Goal: Transaction & Acquisition: Purchase product/service

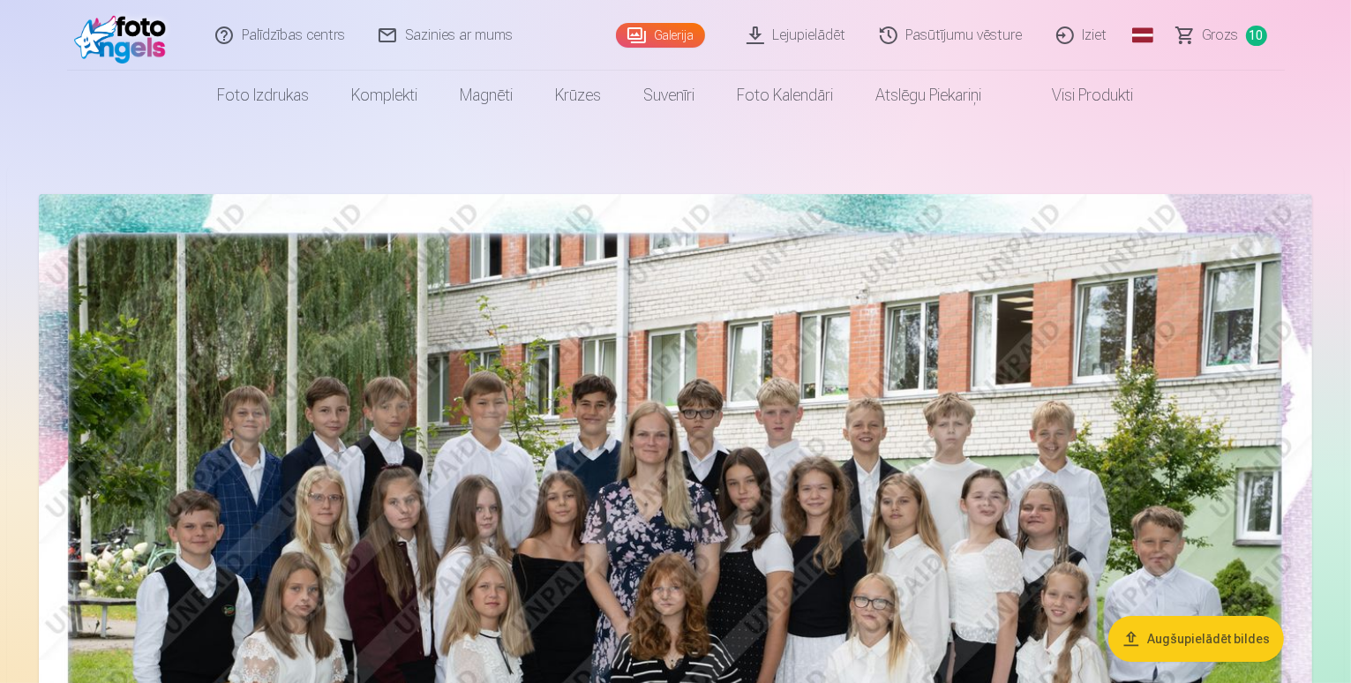
click at [1204, 36] on span "Grozs" at bounding box center [1220, 35] width 36 height 21
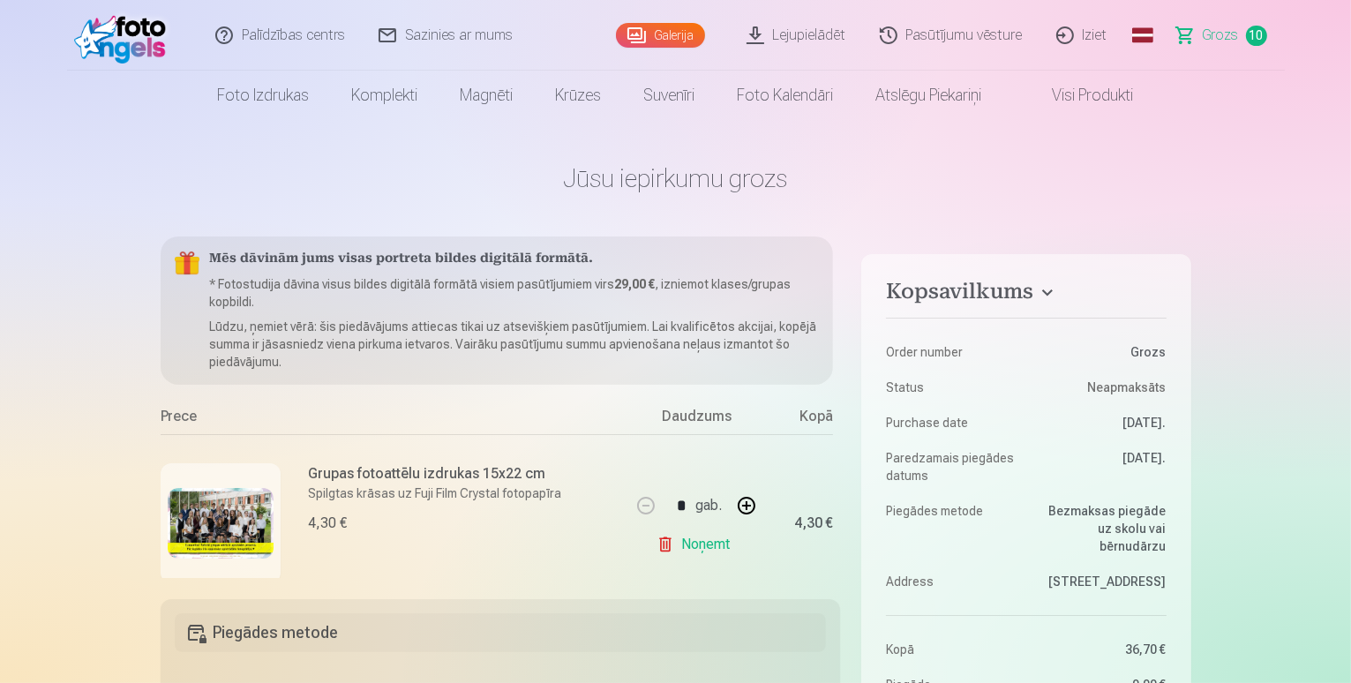
click at [1097, 34] on link "Iziet" at bounding box center [1082, 35] width 85 height 71
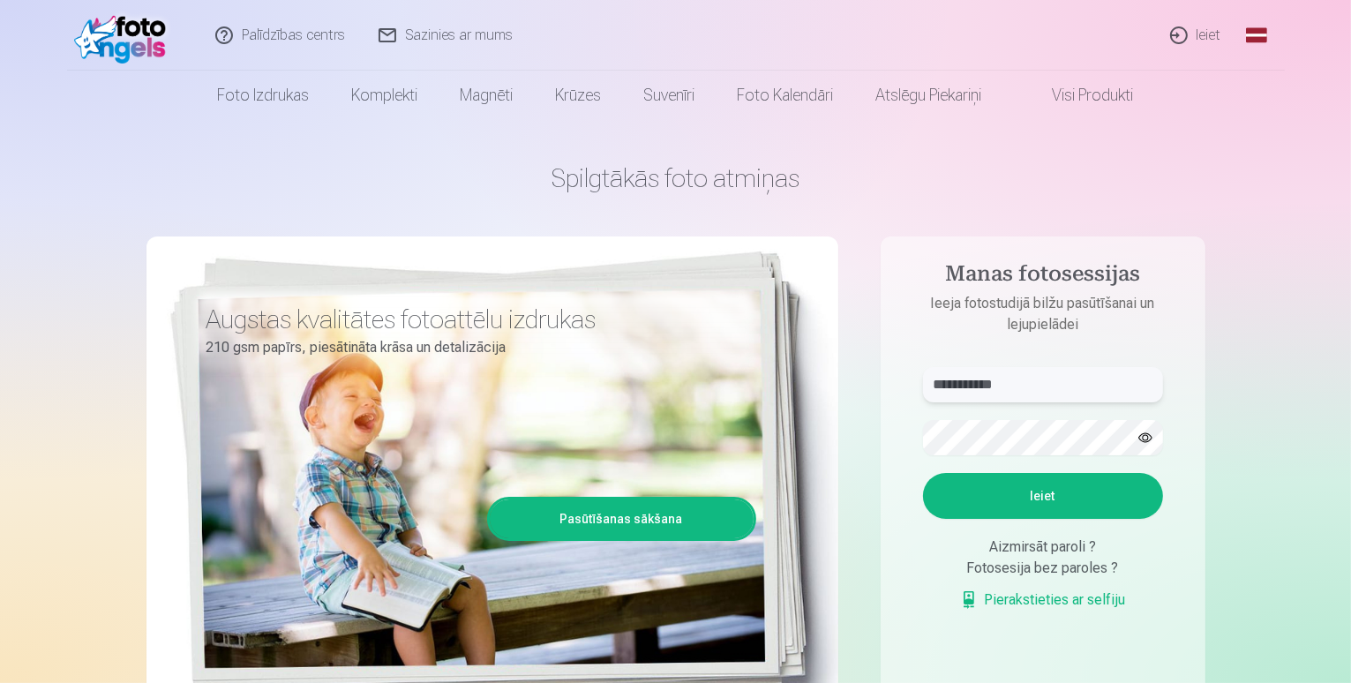
click at [1092, 387] on input "**********" at bounding box center [1043, 384] width 240 height 35
click at [923, 473] on button "Ieiet" at bounding box center [1043, 496] width 240 height 46
type input "**********"
click at [923, 473] on button "Ieiet" at bounding box center [1043, 496] width 240 height 46
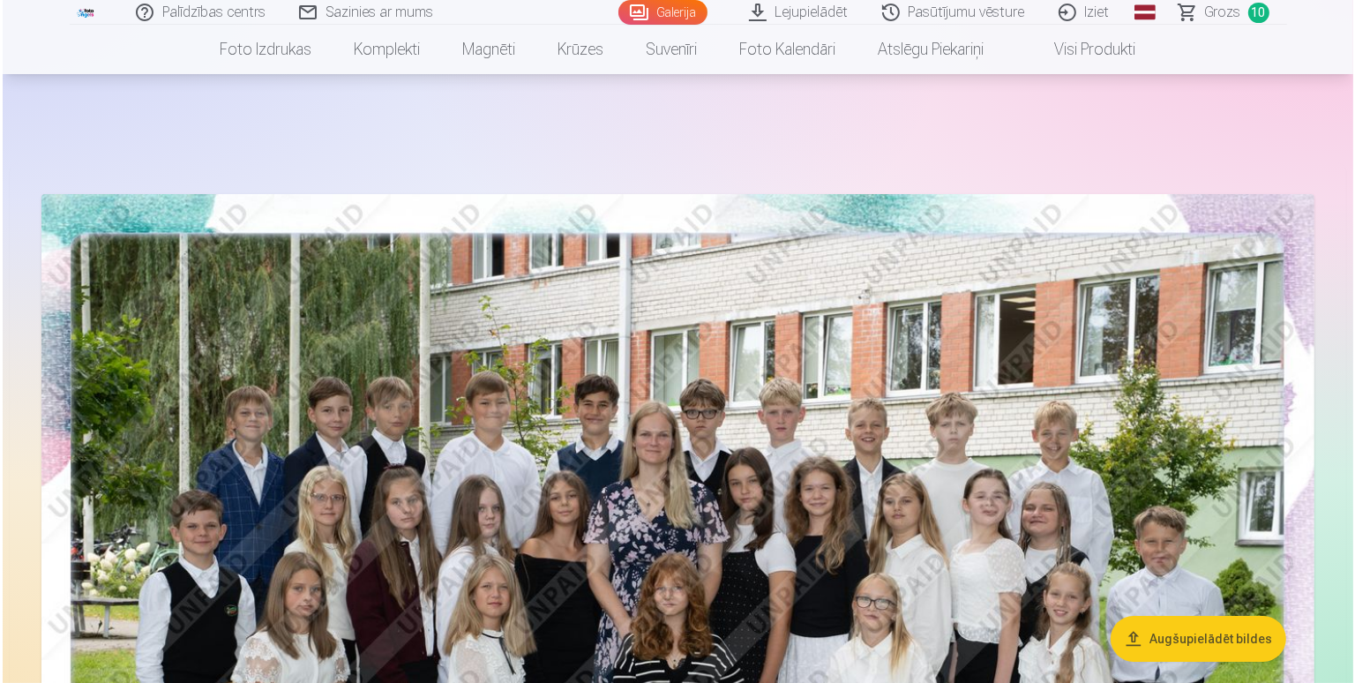
scroll to position [176, 0]
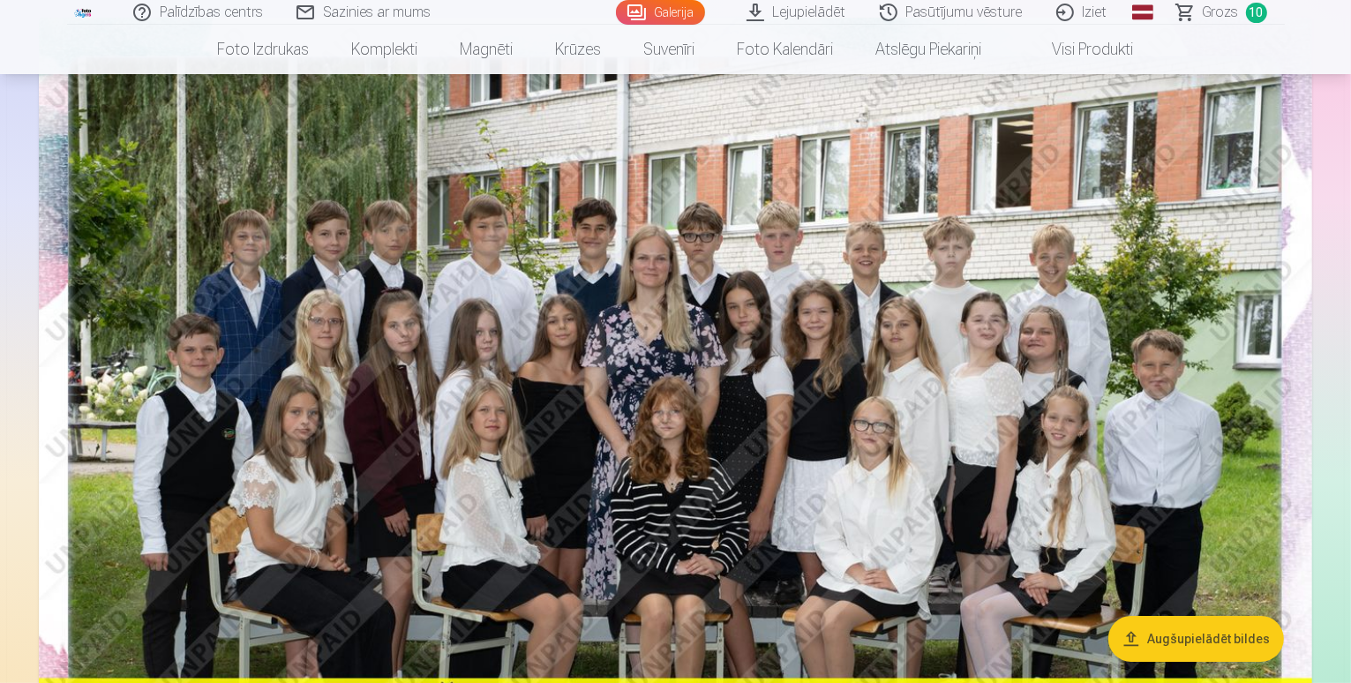
click at [683, 457] on img at bounding box center [675, 443] width 1273 height 850
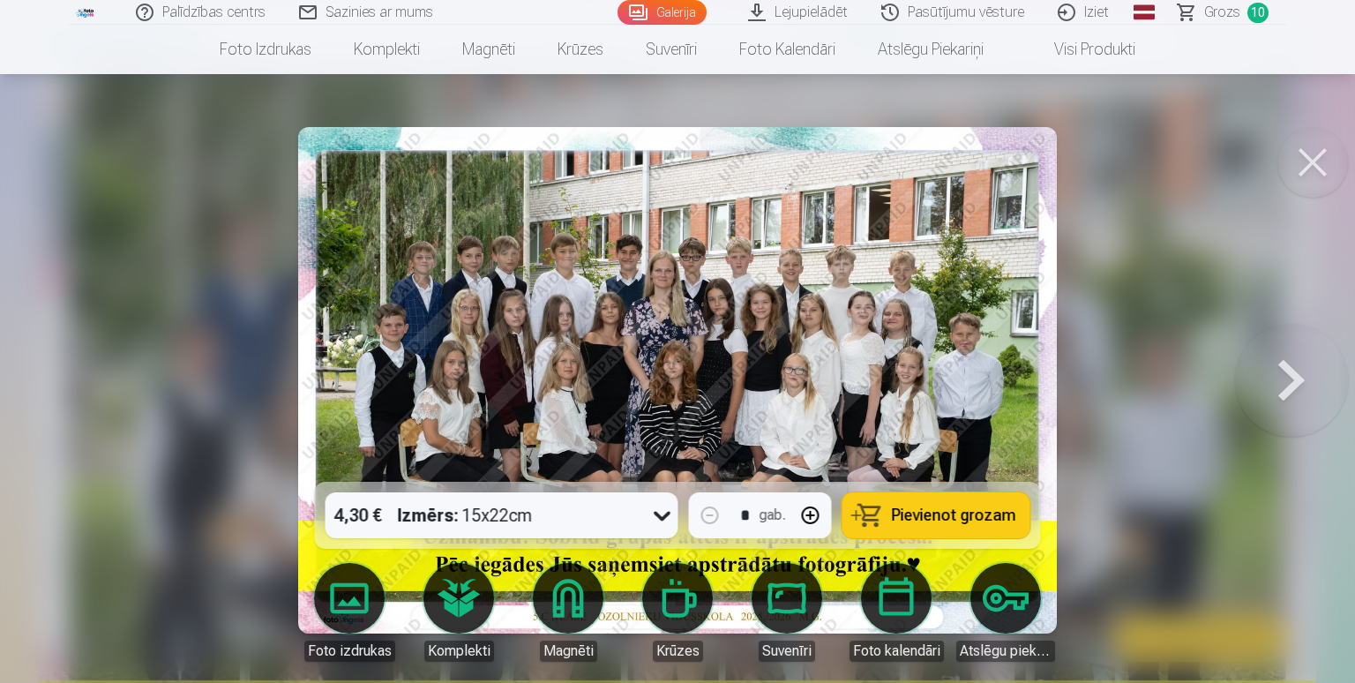
click at [723, 430] on img at bounding box center [677, 380] width 759 height 506
click at [1304, 356] on button at bounding box center [1291, 380] width 113 height 168
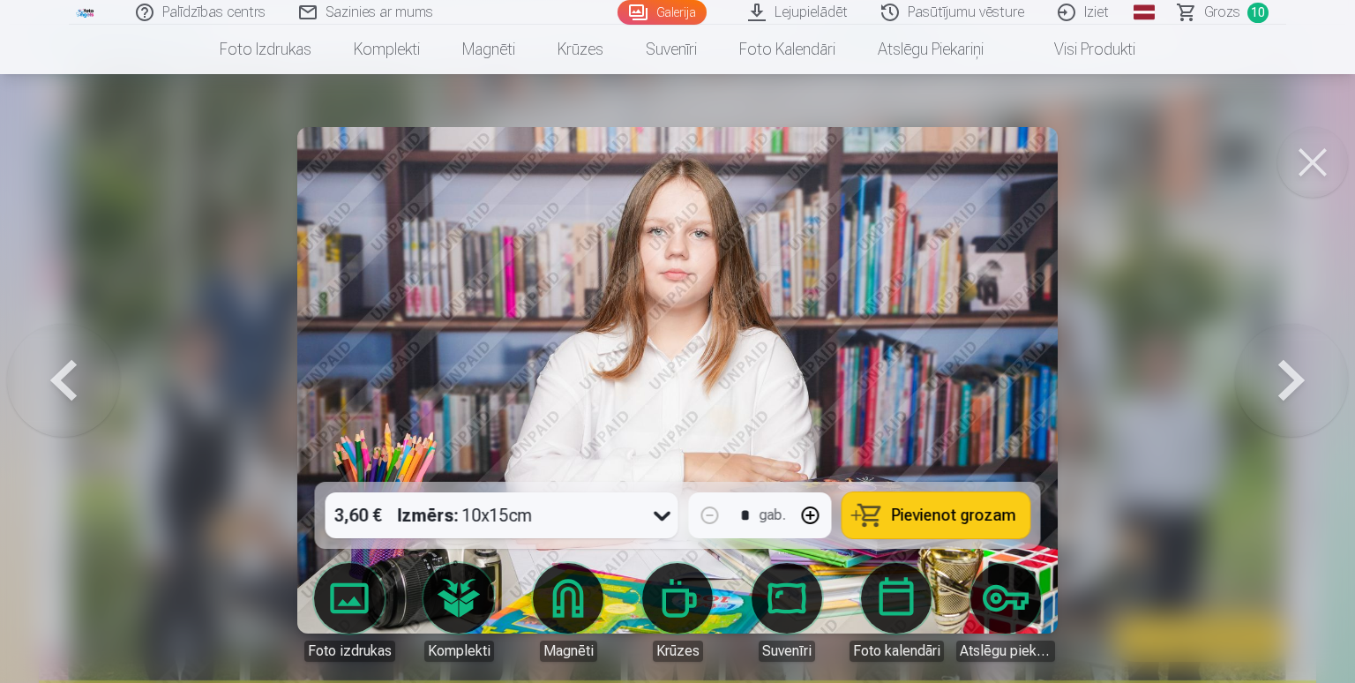
click at [1239, 427] on button at bounding box center [1291, 380] width 113 height 168
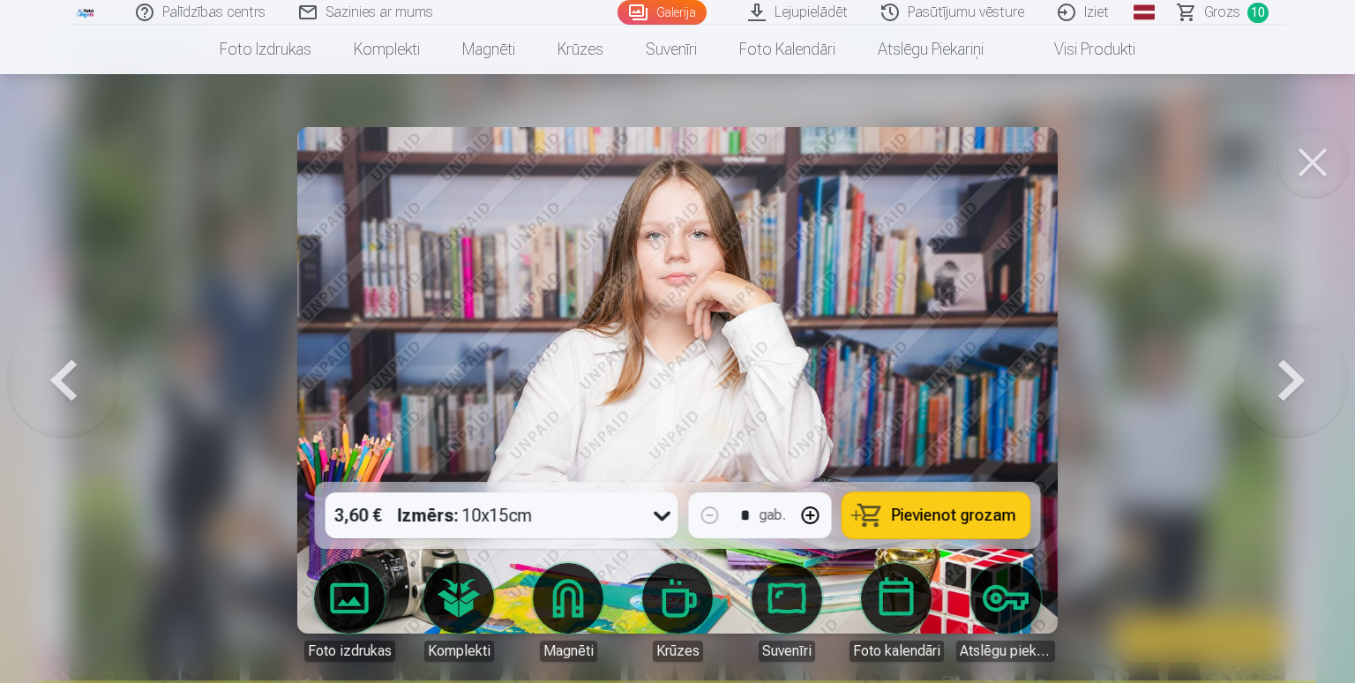
click at [1254, 413] on button at bounding box center [1291, 380] width 113 height 168
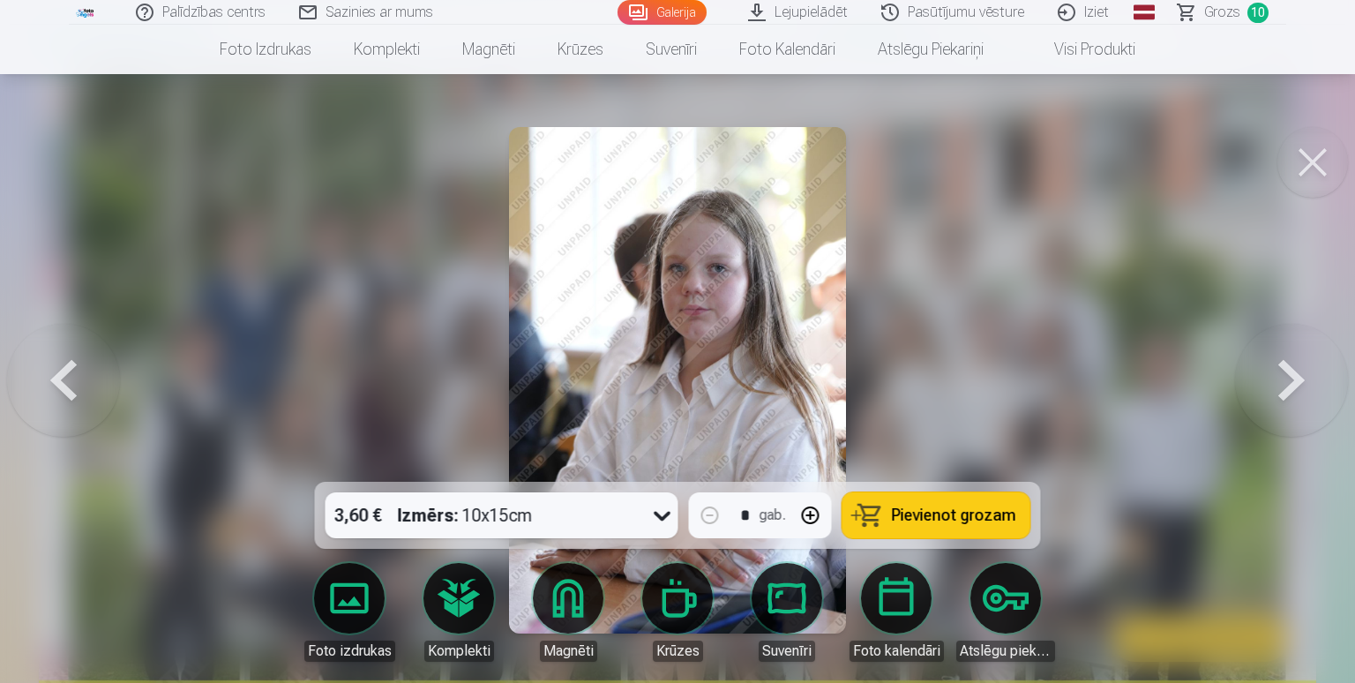
click at [1276, 374] on button at bounding box center [1291, 380] width 113 height 168
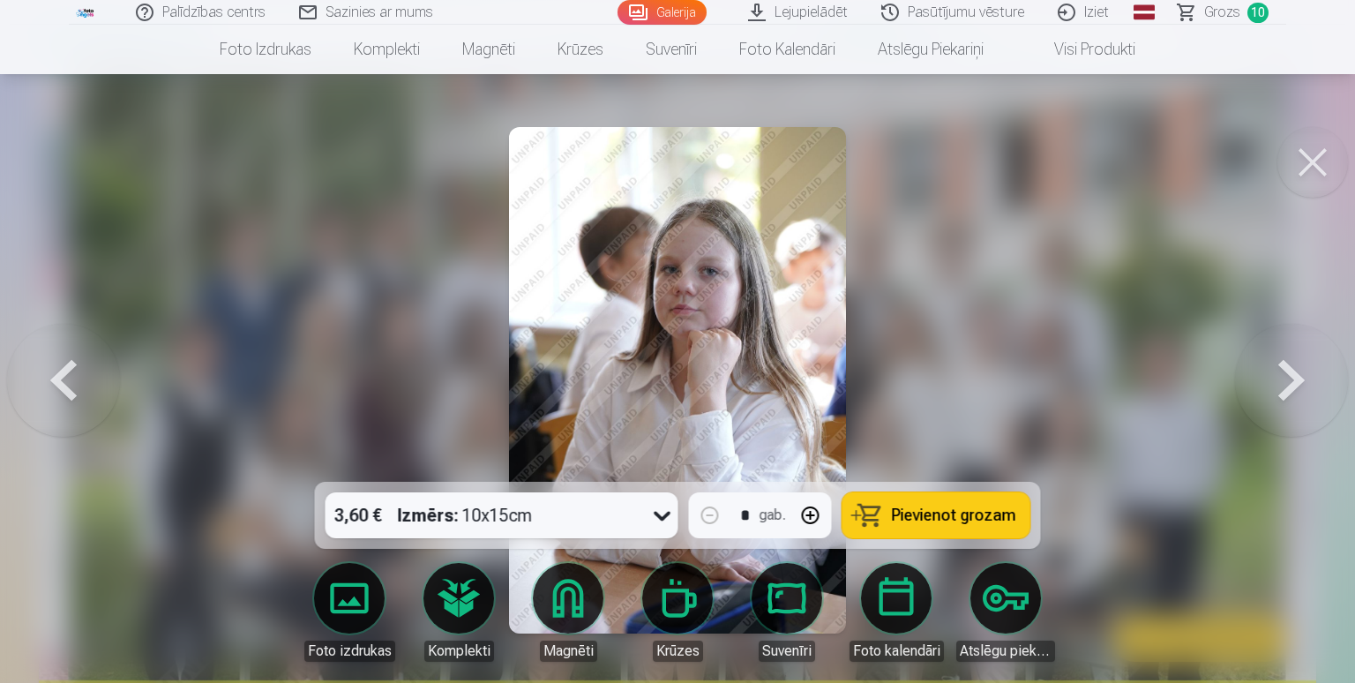
click at [1270, 374] on button at bounding box center [1291, 380] width 113 height 168
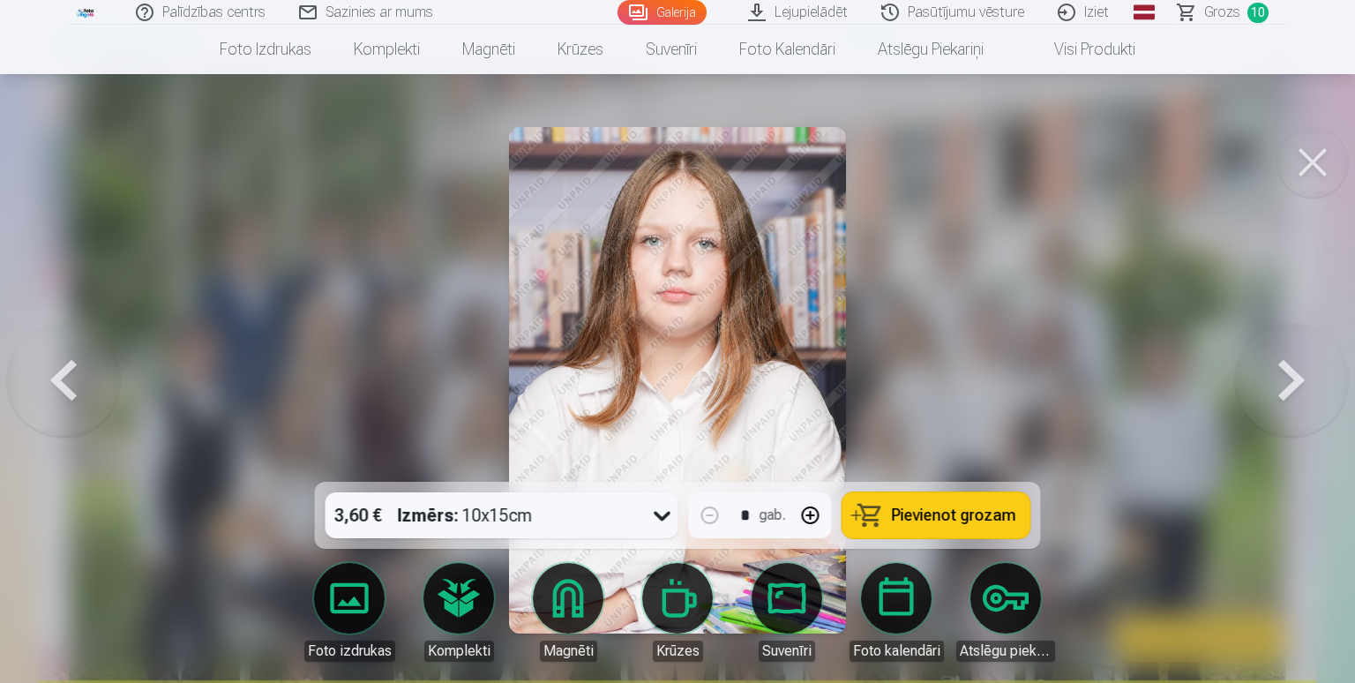
click at [53, 345] on button at bounding box center [63, 380] width 113 height 168
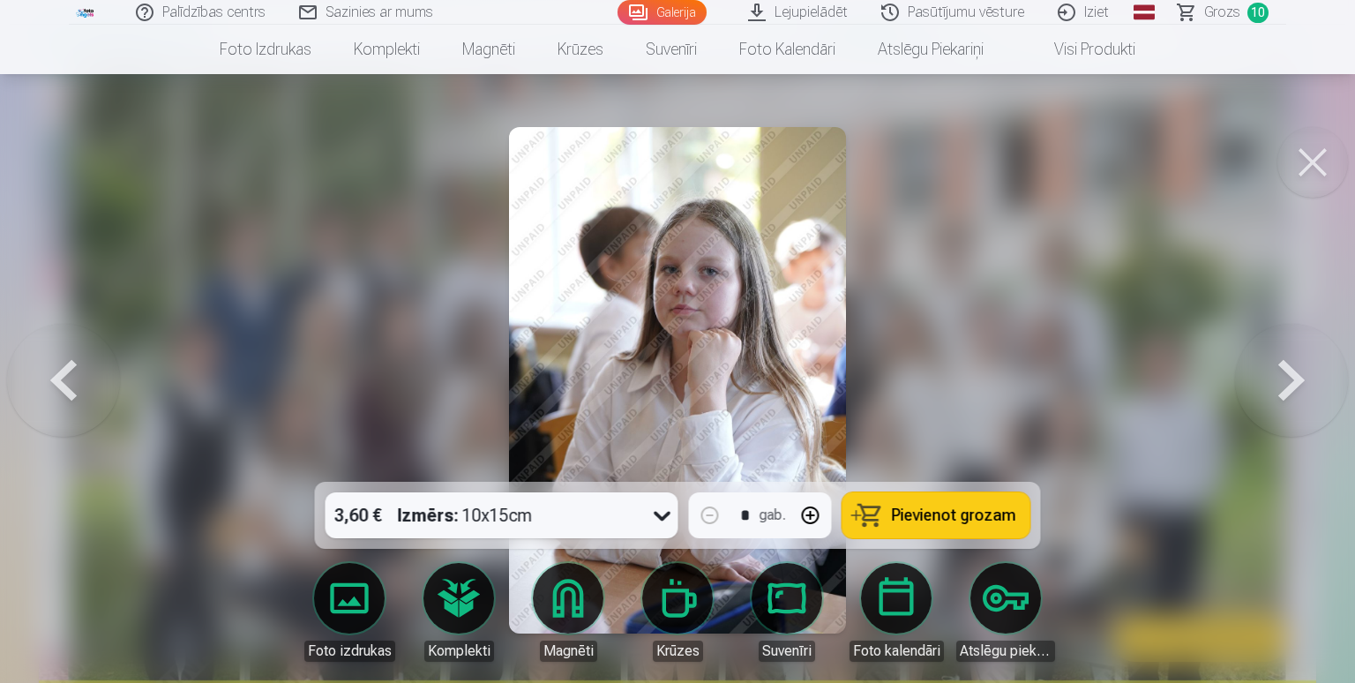
click at [1309, 380] on button at bounding box center [1291, 380] width 113 height 168
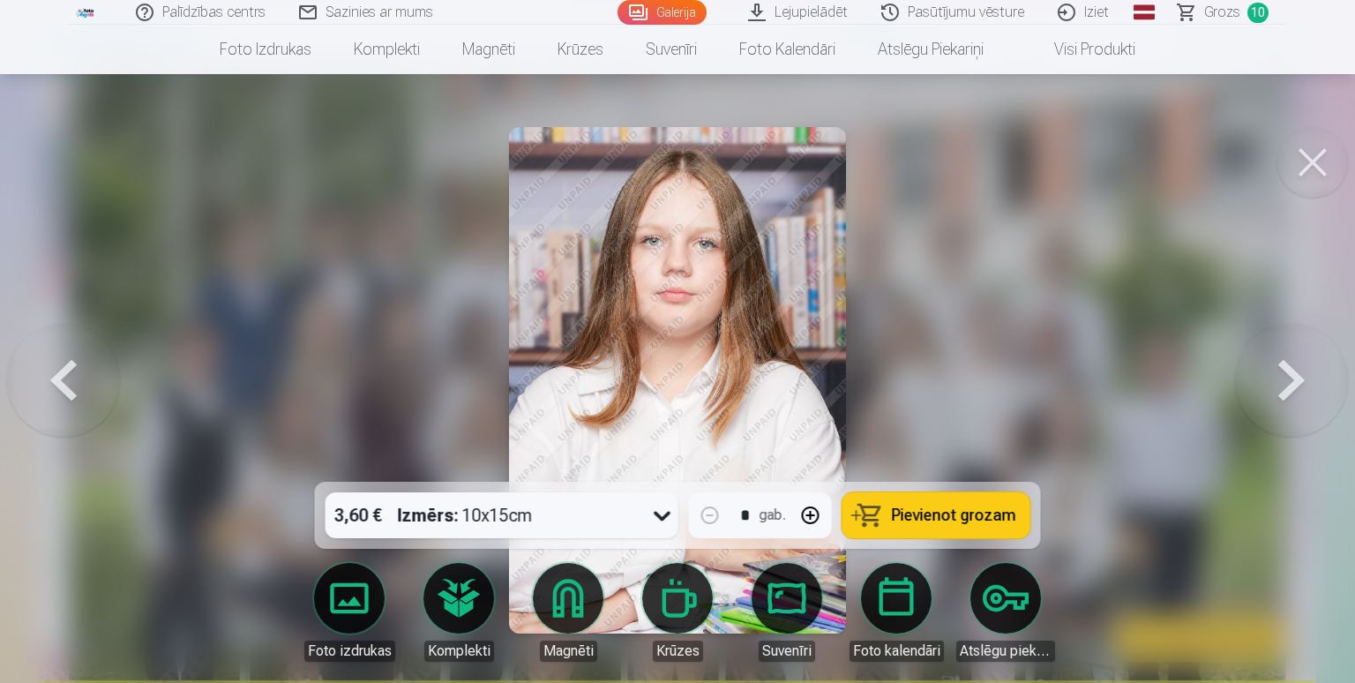
click at [1309, 378] on button at bounding box center [1291, 380] width 113 height 168
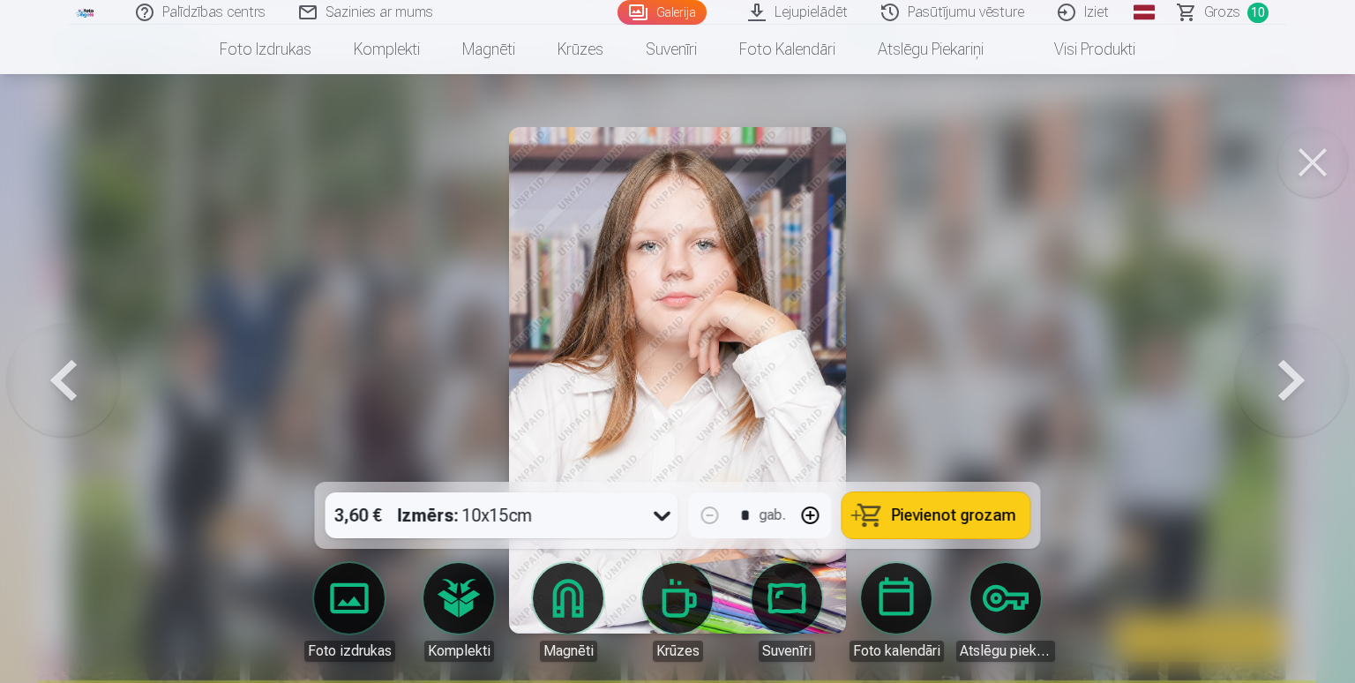
click at [1298, 381] on button at bounding box center [1291, 380] width 113 height 168
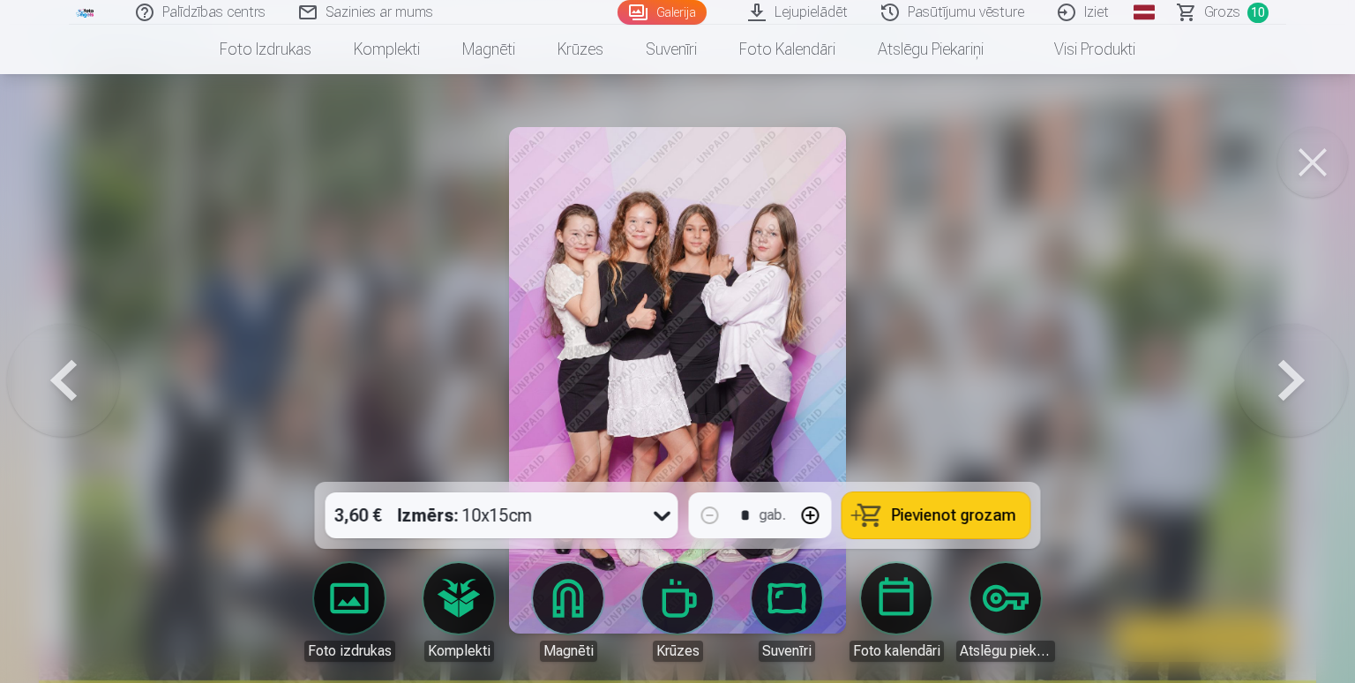
click at [49, 384] on button at bounding box center [63, 380] width 113 height 168
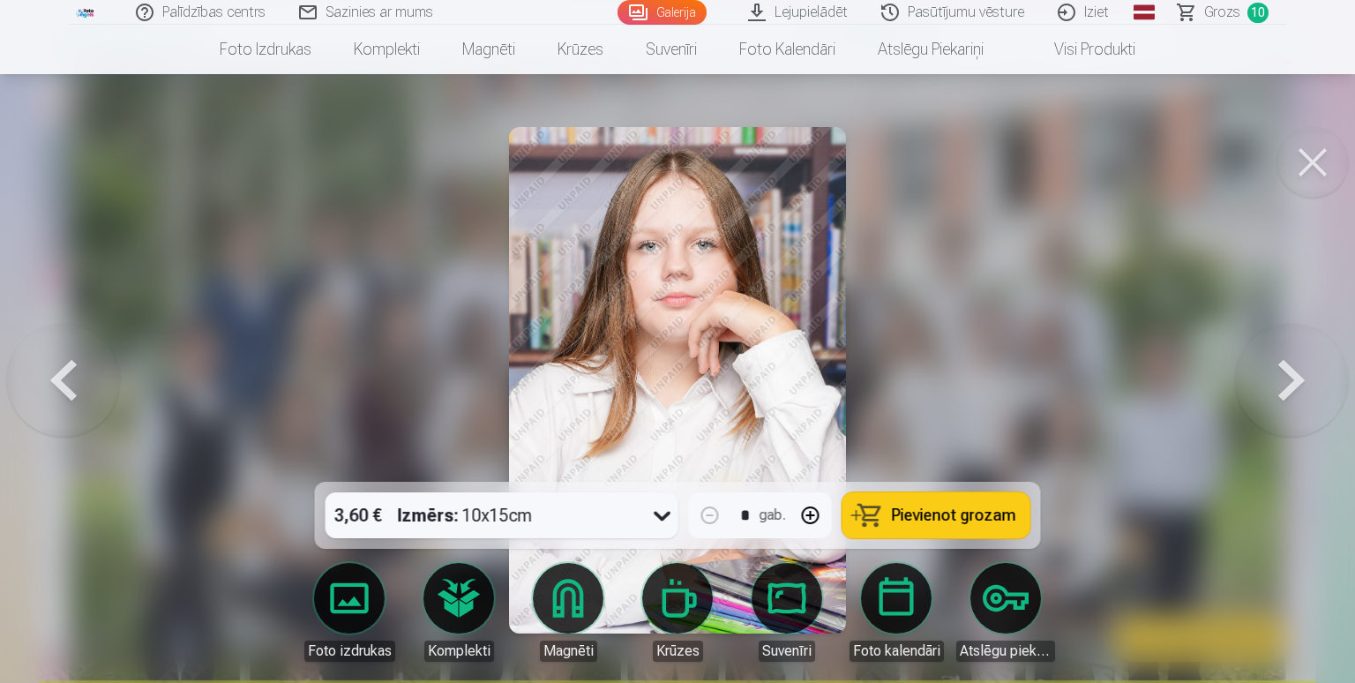
click at [1294, 391] on button at bounding box center [1291, 380] width 113 height 168
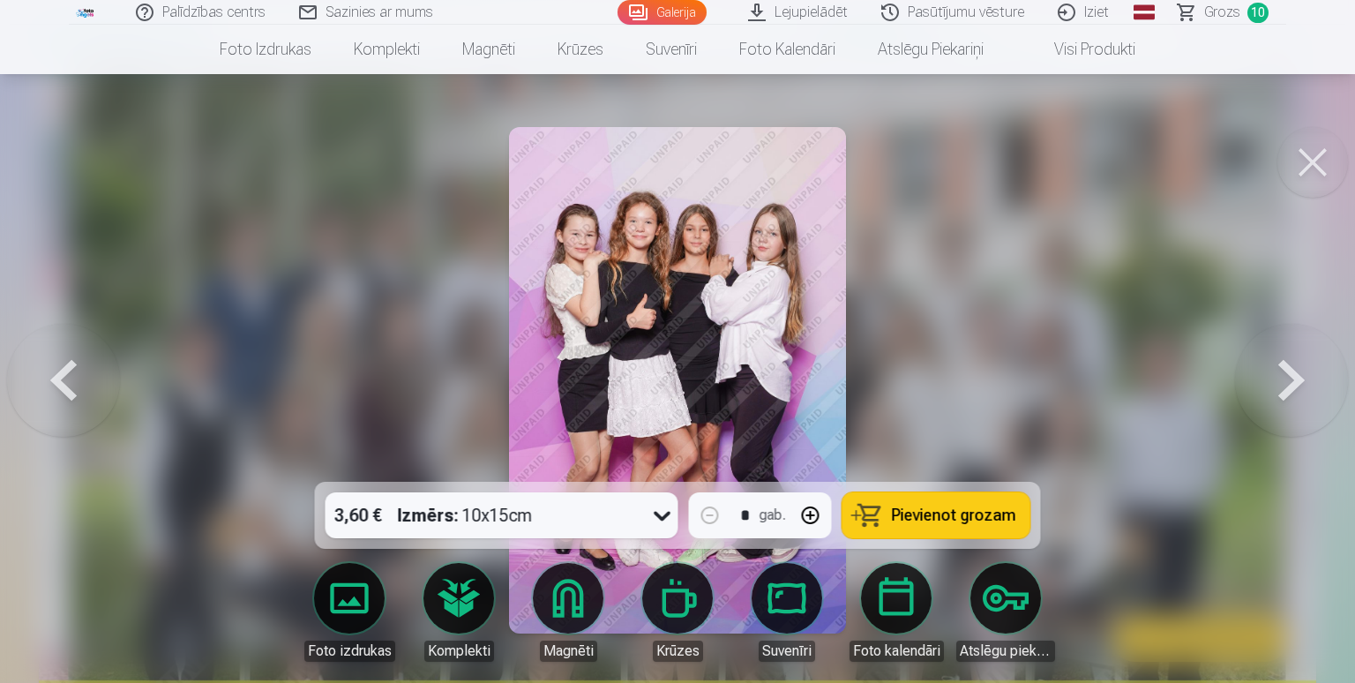
click at [1306, 388] on button at bounding box center [1291, 380] width 113 height 168
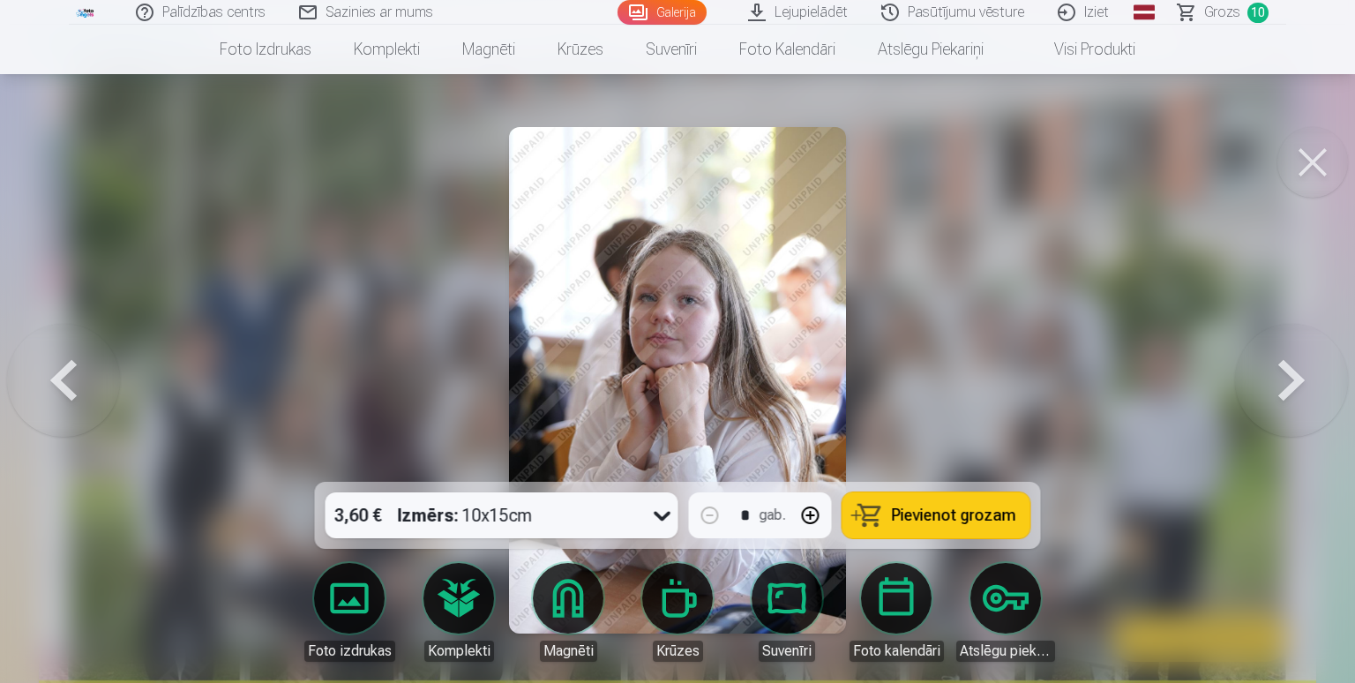
click at [1288, 403] on button at bounding box center [1291, 380] width 113 height 168
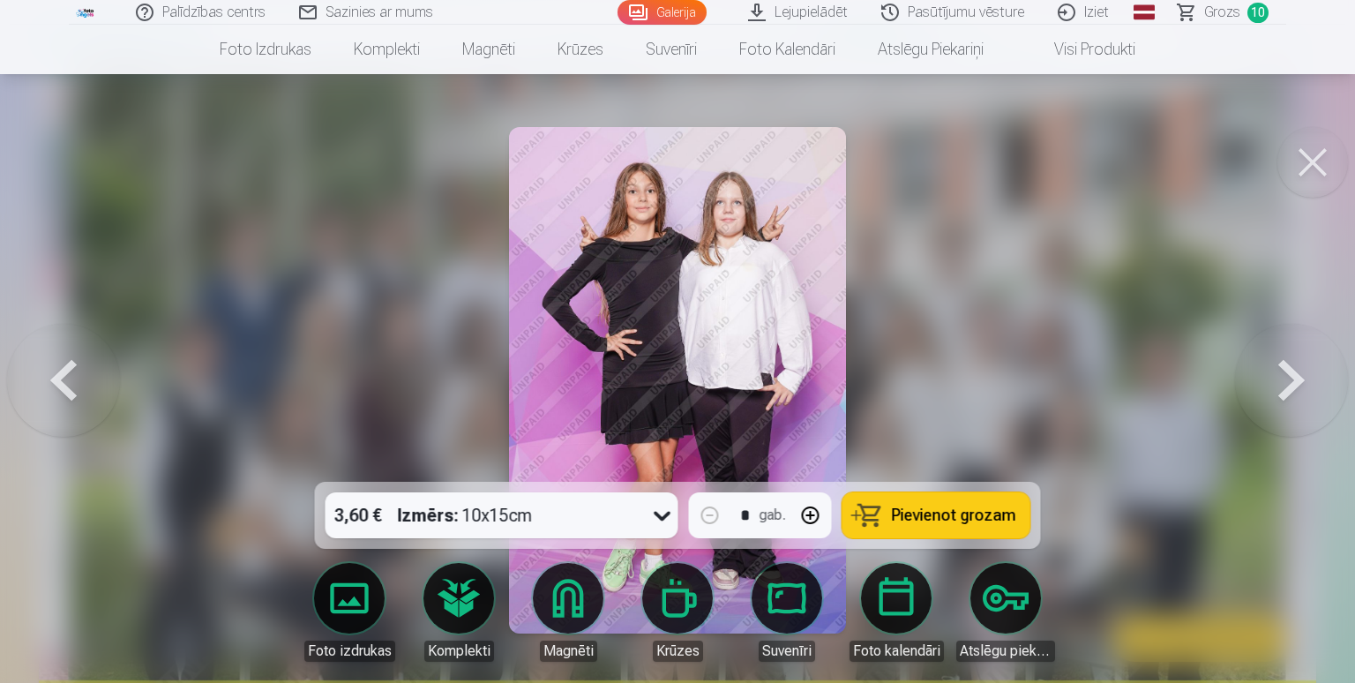
click at [1300, 378] on button at bounding box center [1291, 380] width 113 height 168
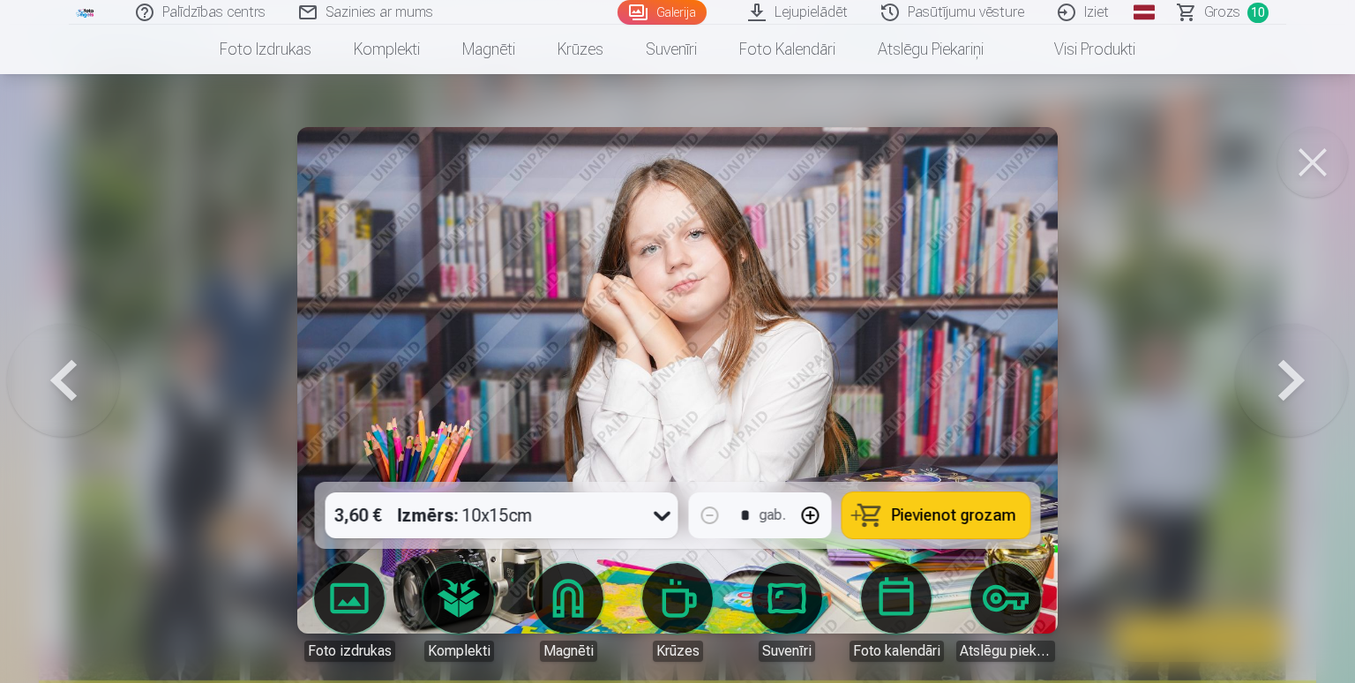
drag, startPoint x: 1300, startPoint y: 378, endPoint x: 1316, endPoint y: 375, distance: 16.3
click at [1314, 376] on button at bounding box center [1291, 380] width 113 height 168
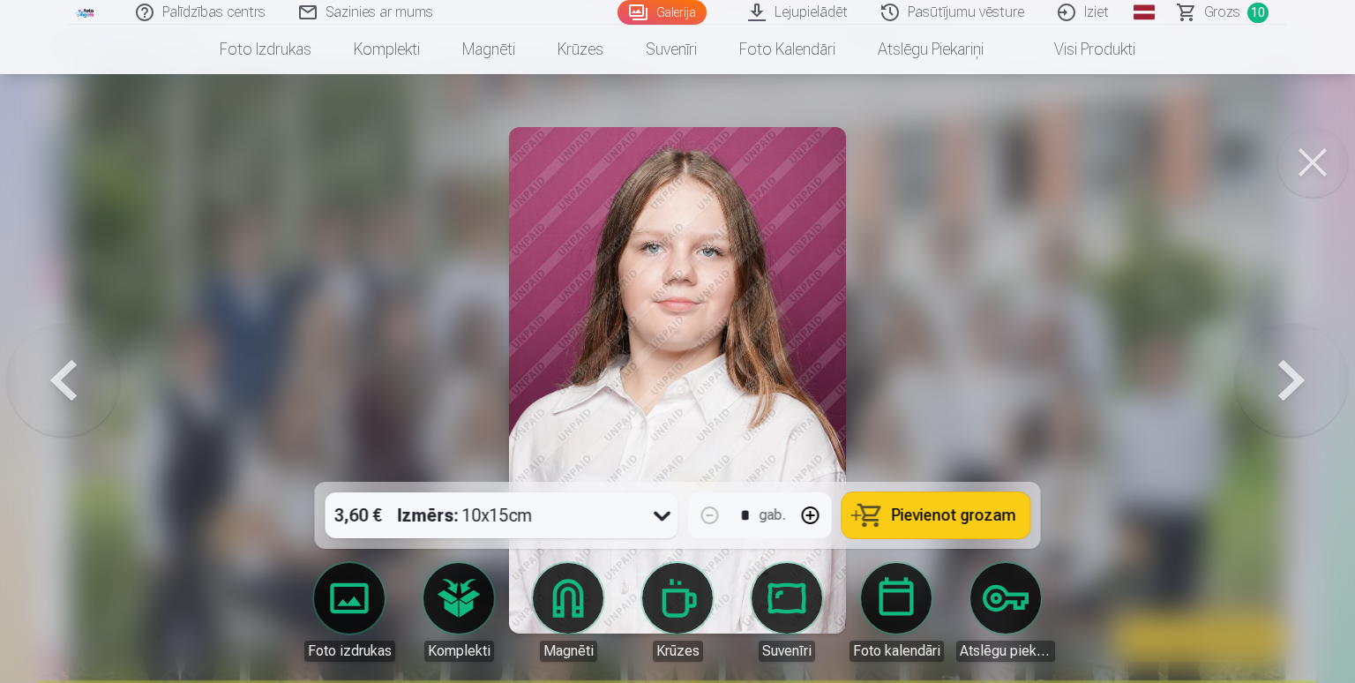
click at [1314, 374] on button at bounding box center [1291, 380] width 113 height 168
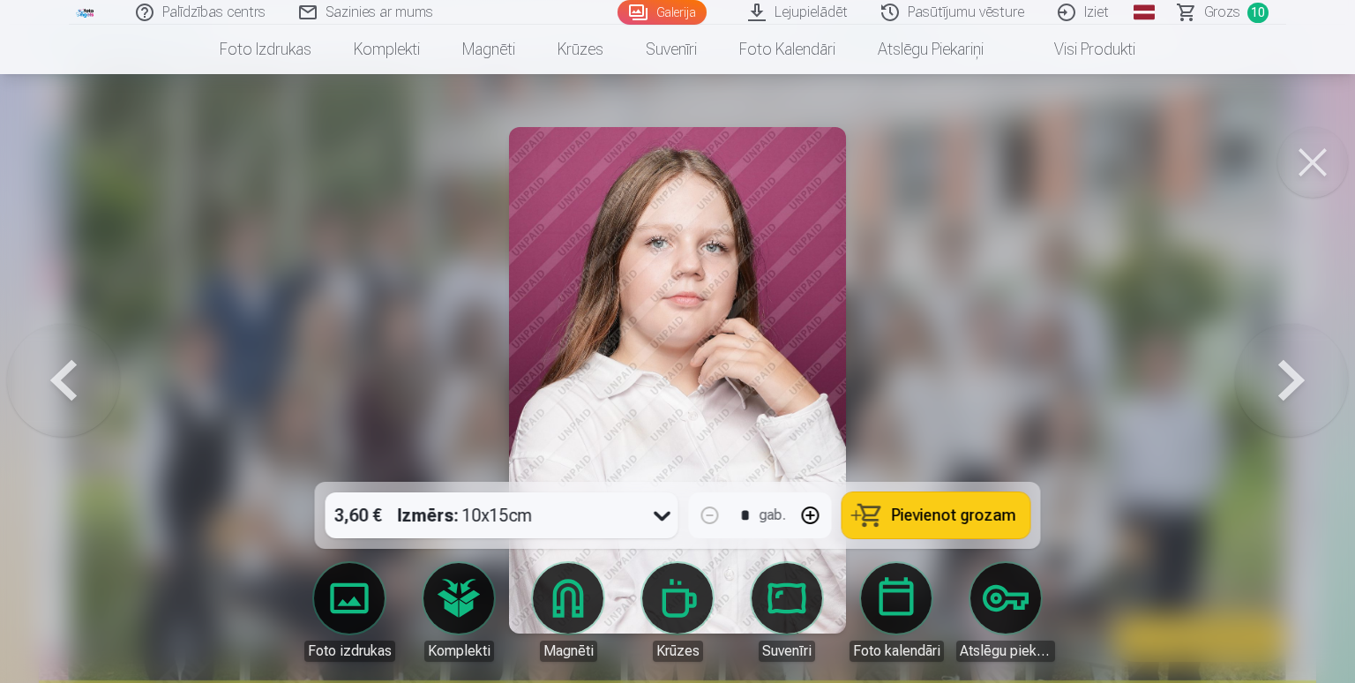
click at [1314, 374] on button at bounding box center [1291, 380] width 113 height 168
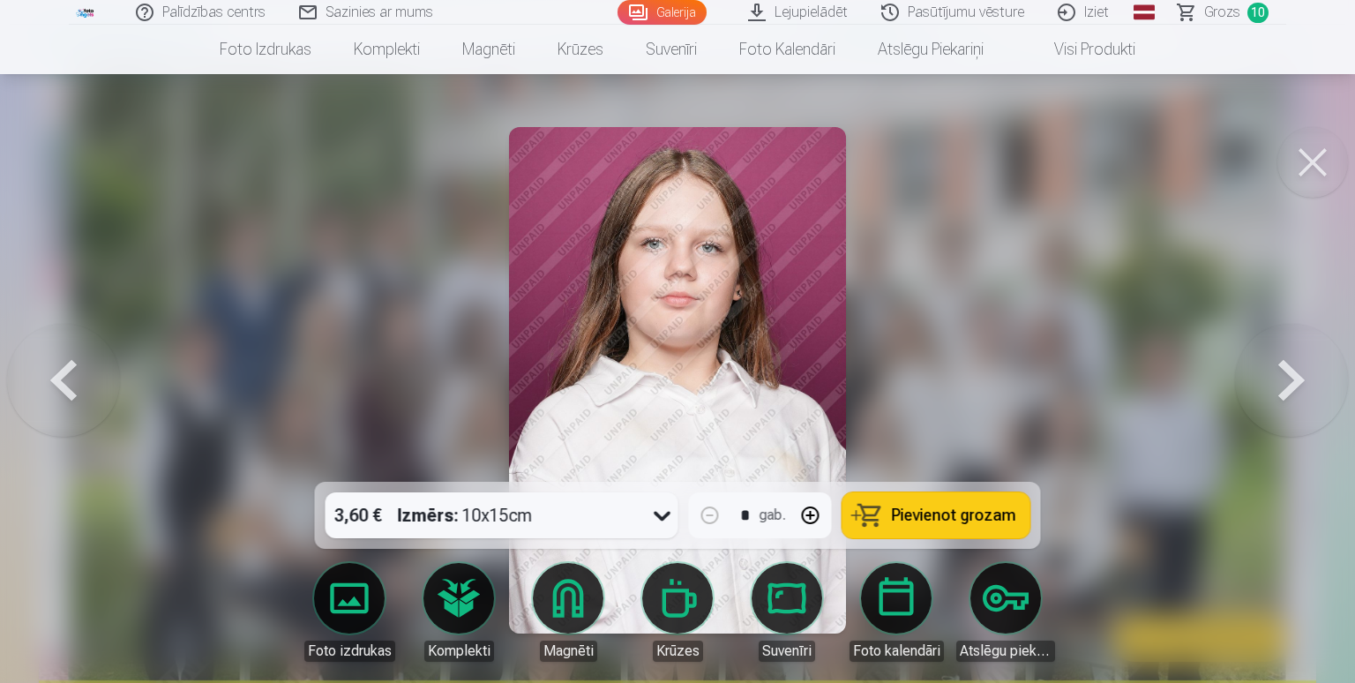
click at [1314, 374] on button at bounding box center [1291, 380] width 113 height 168
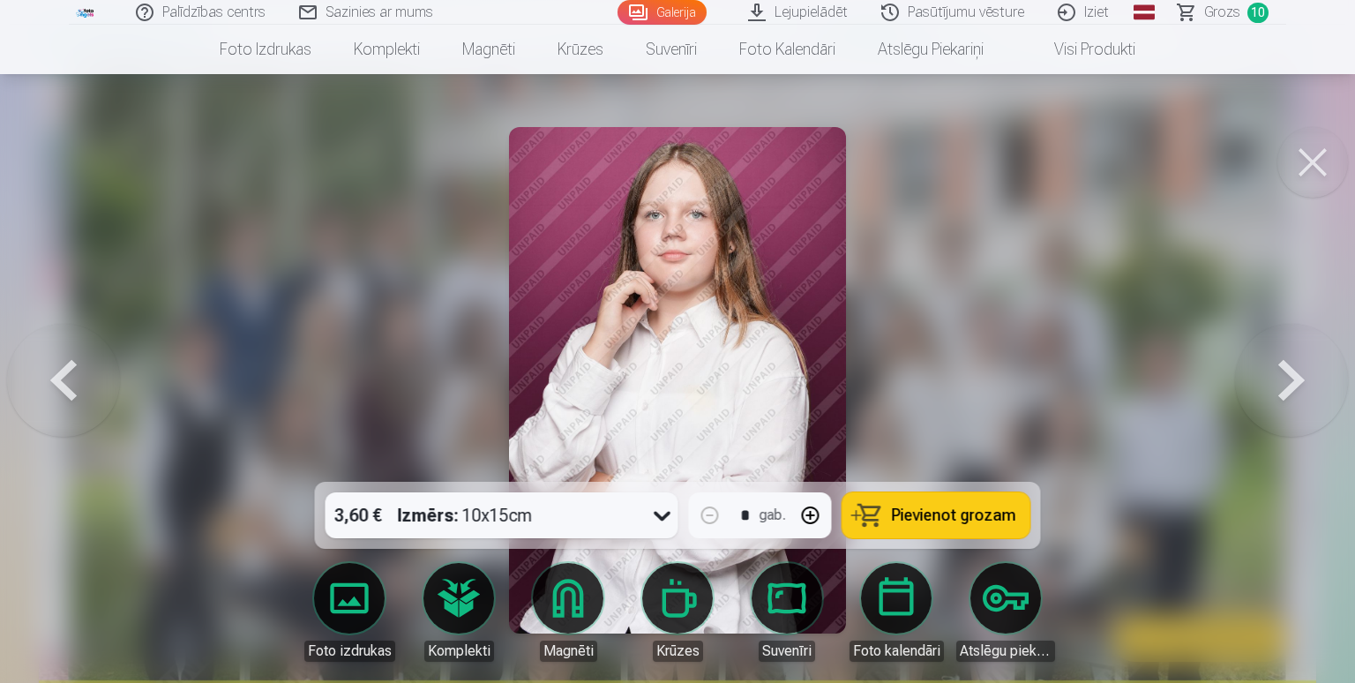
click at [1314, 374] on button at bounding box center [1291, 380] width 113 height 168
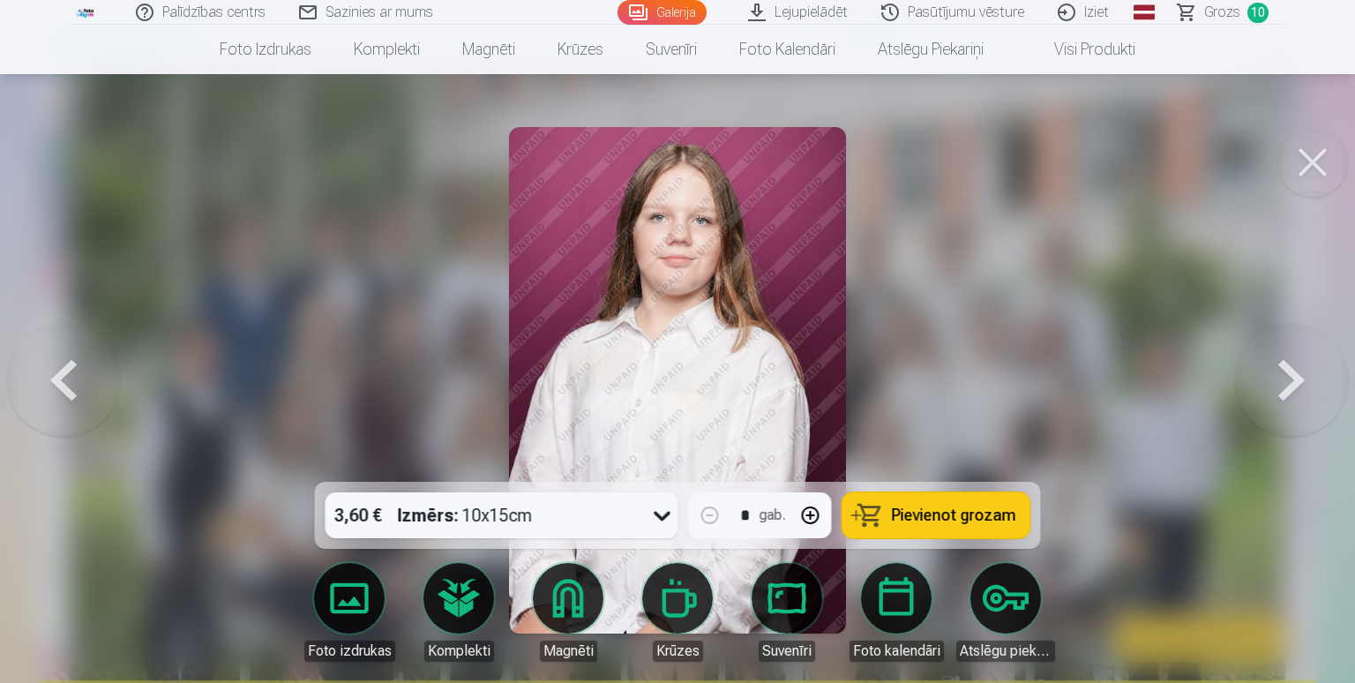
click at [1314, 374] on button at bounding box center [1291, 380] width 113 height 168
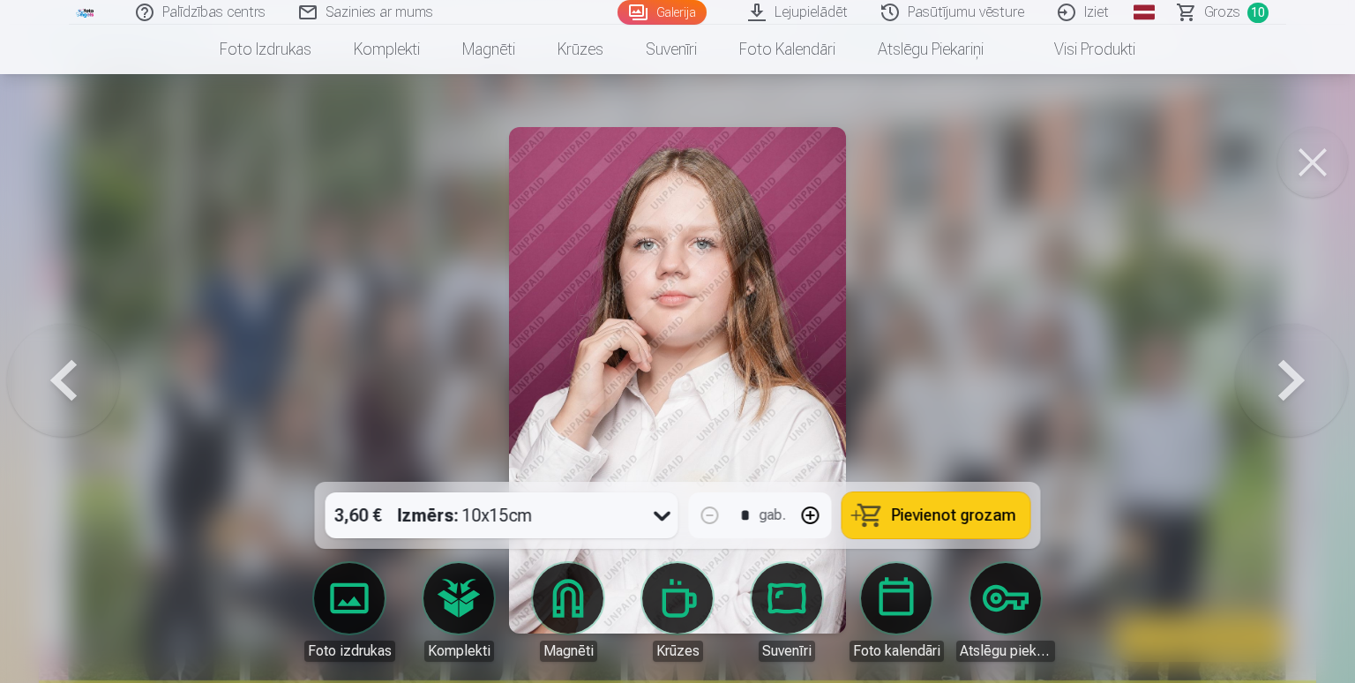
click at [1209, 11] on span "Grozs" at bounding box center [1222, 12] width 36 height 21
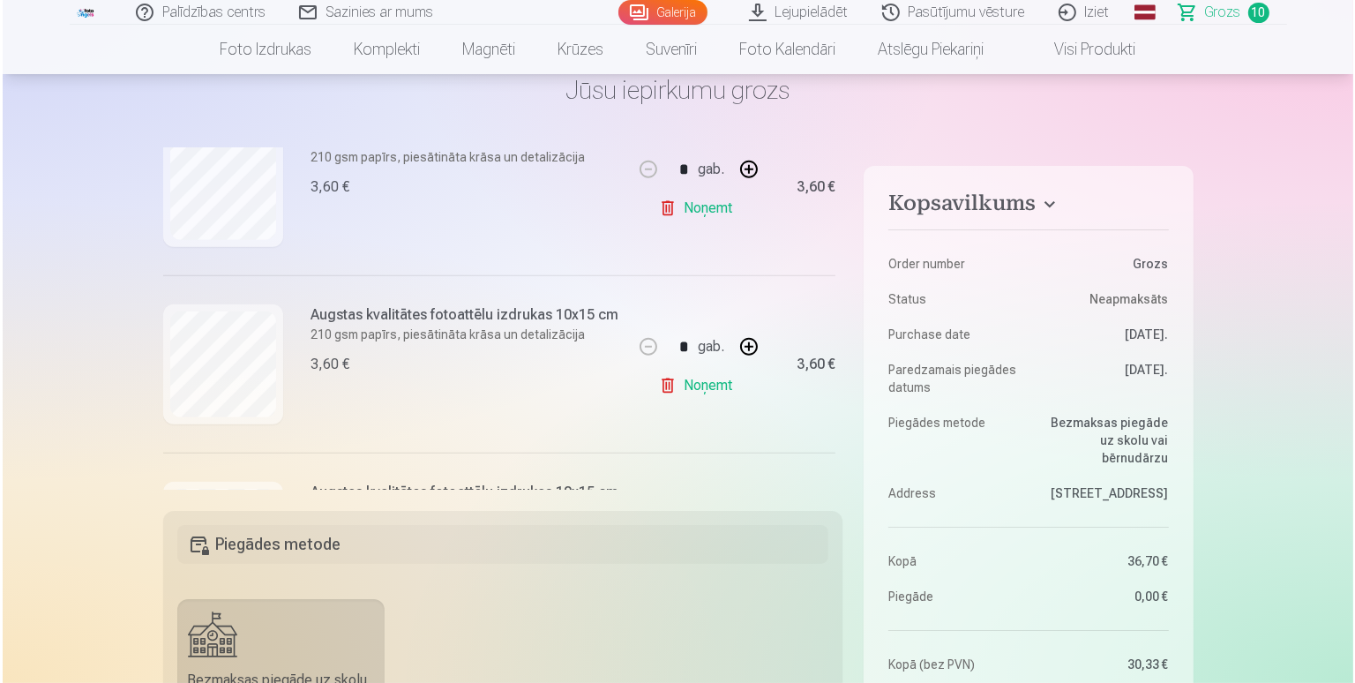
scroll to position [970, 0]
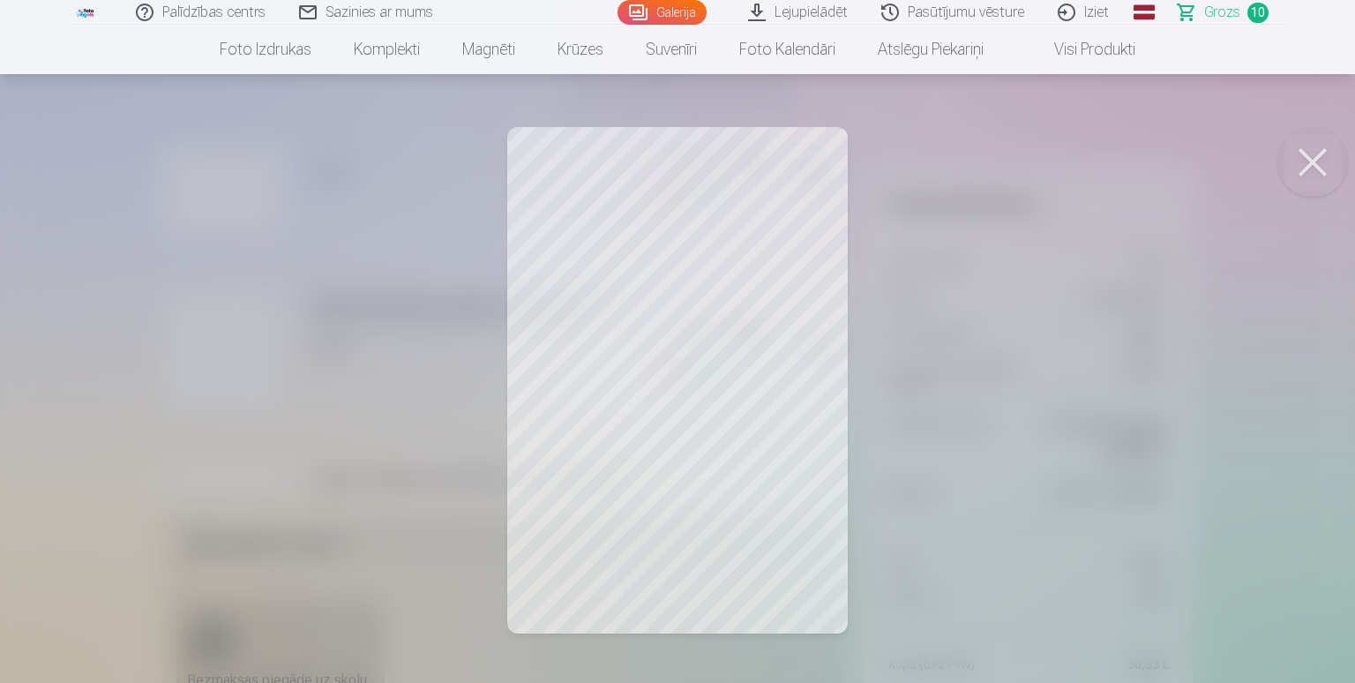
scroll to position [176, 0]
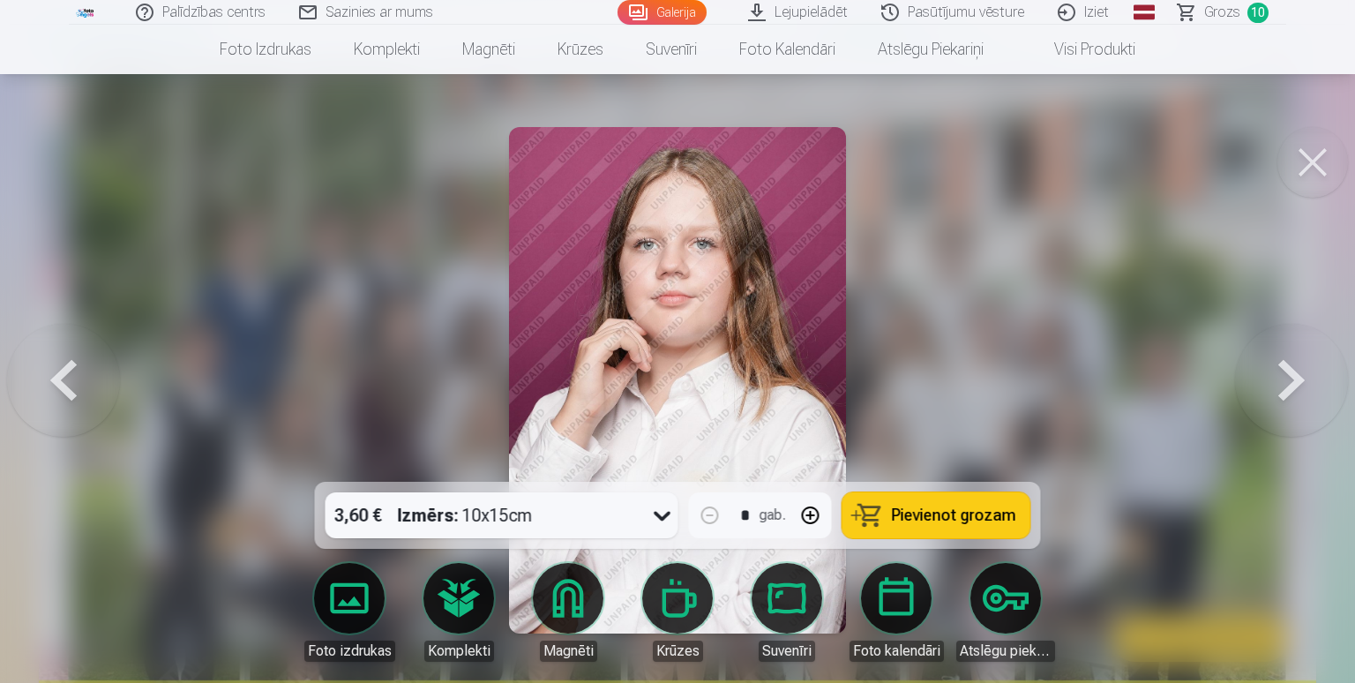
click at [918, 528] on button "Pievienot grozam" at bounding box center [936, 515] width 188 height 46
click at [1224, 19] on span "Grozs" at bounding box center [1222, 12] width 36 height 21
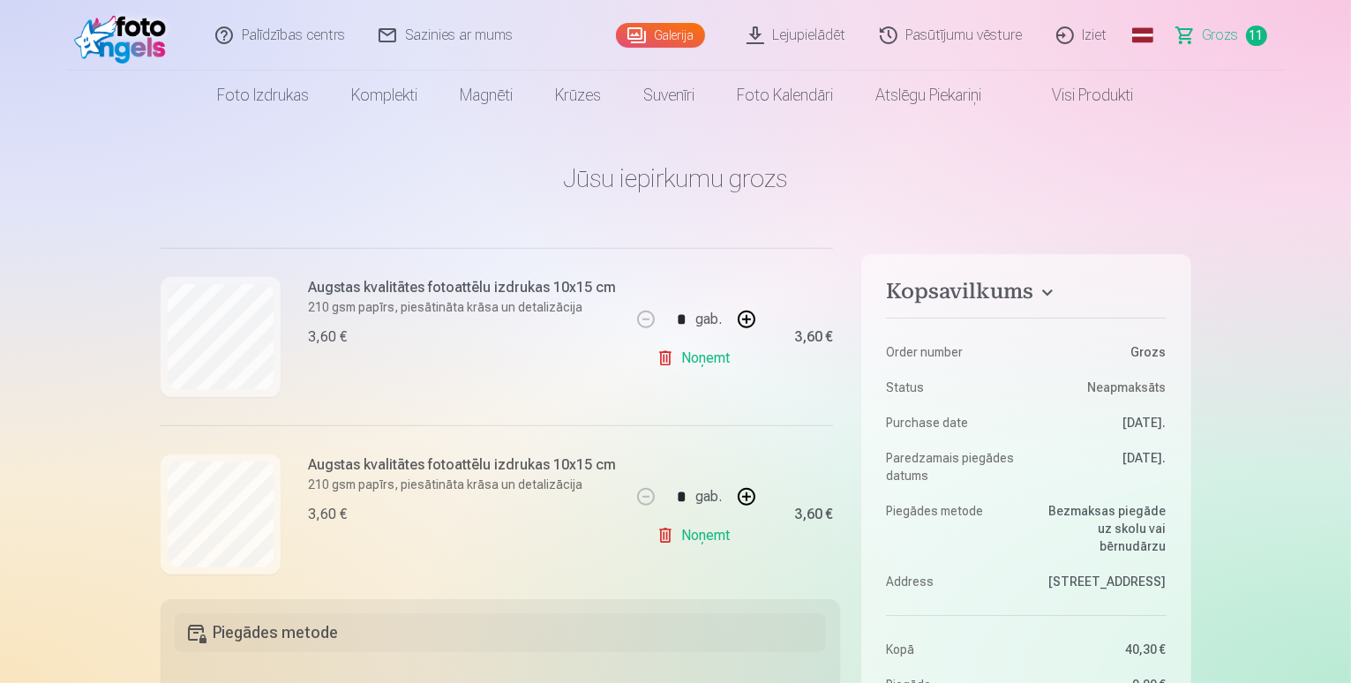
scroll to position [1808, 0]
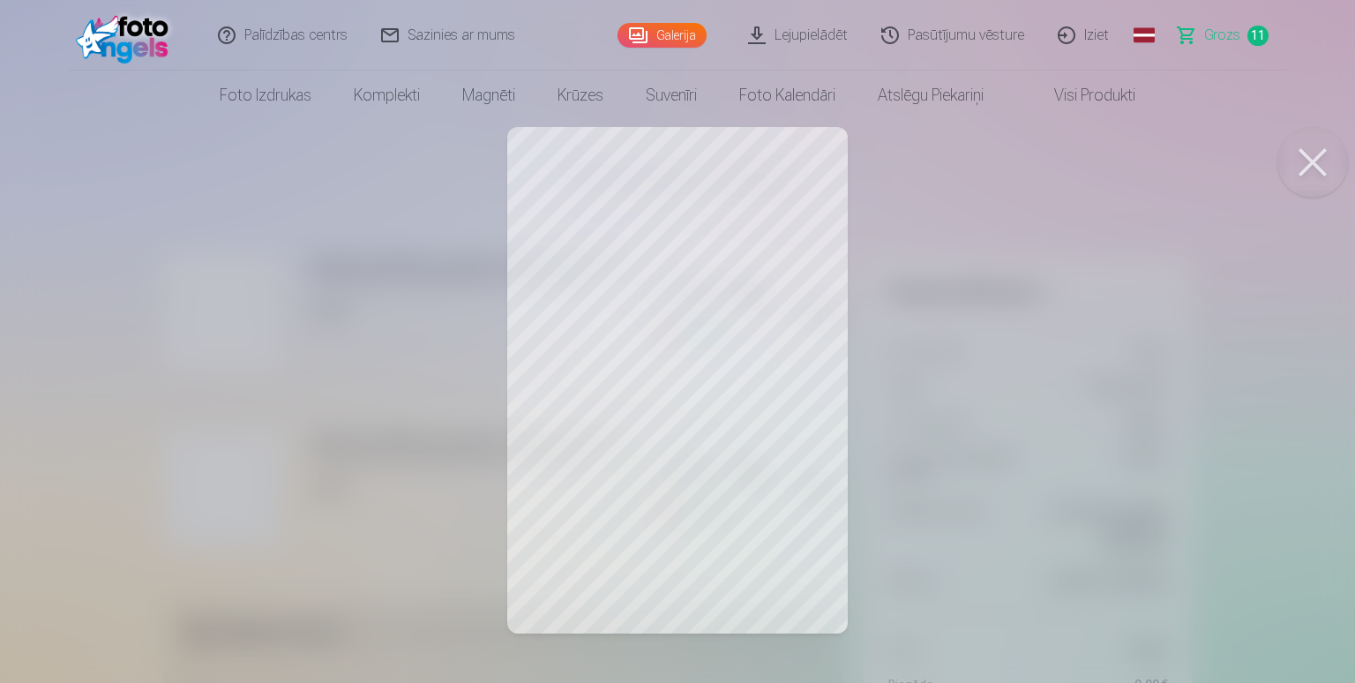
drag, startPoint x: 1322, startPoint y: 156, endPoint x: 1331, endPoint y: 155, distance: 8.9
click at [1325, 156] on button at bounding box center [1312, 162] width 71 height 71
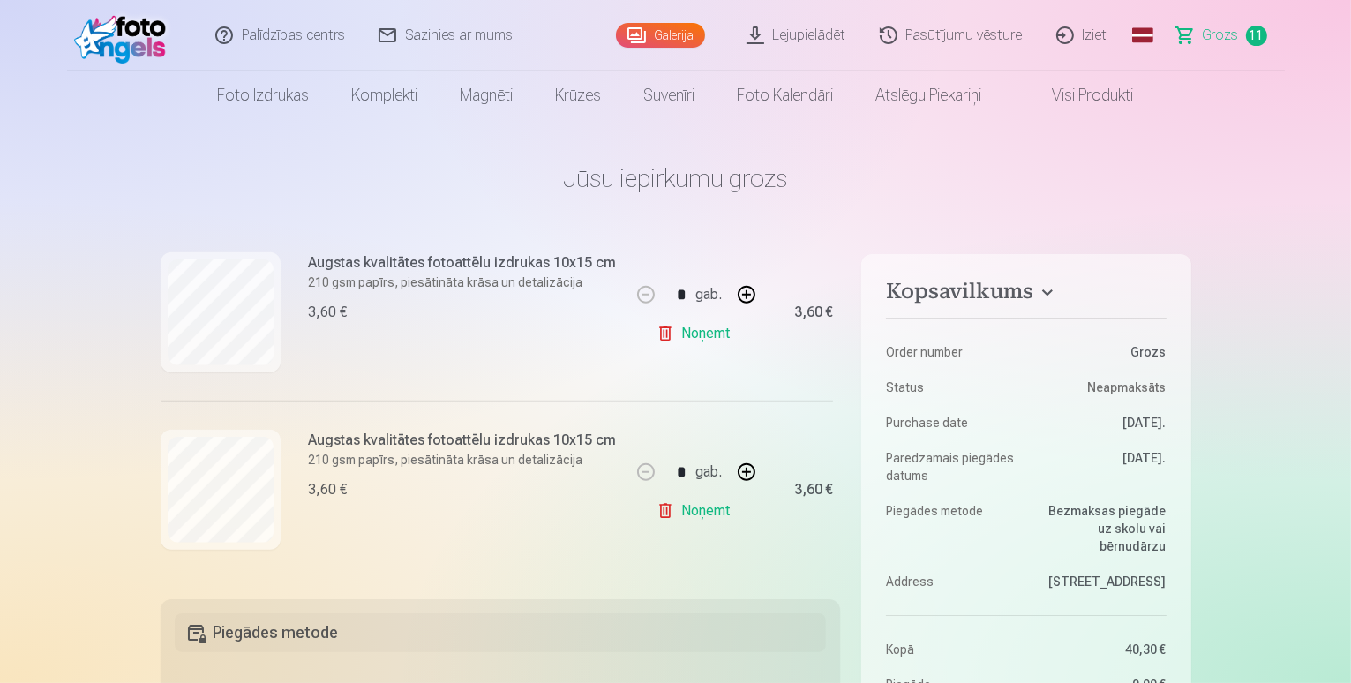
click at [687, 500] on link "Noņemt" at bounding box center [696, 510] width 80 height 35
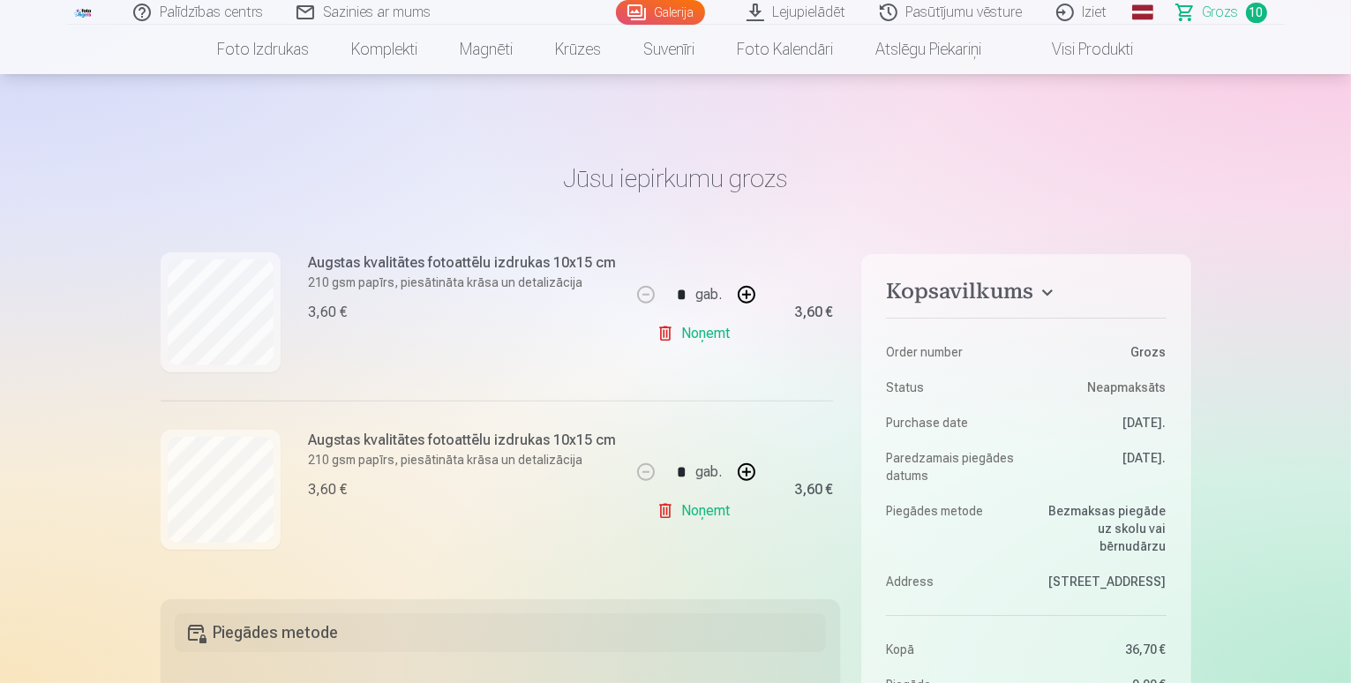
scroll to position [353, 0]
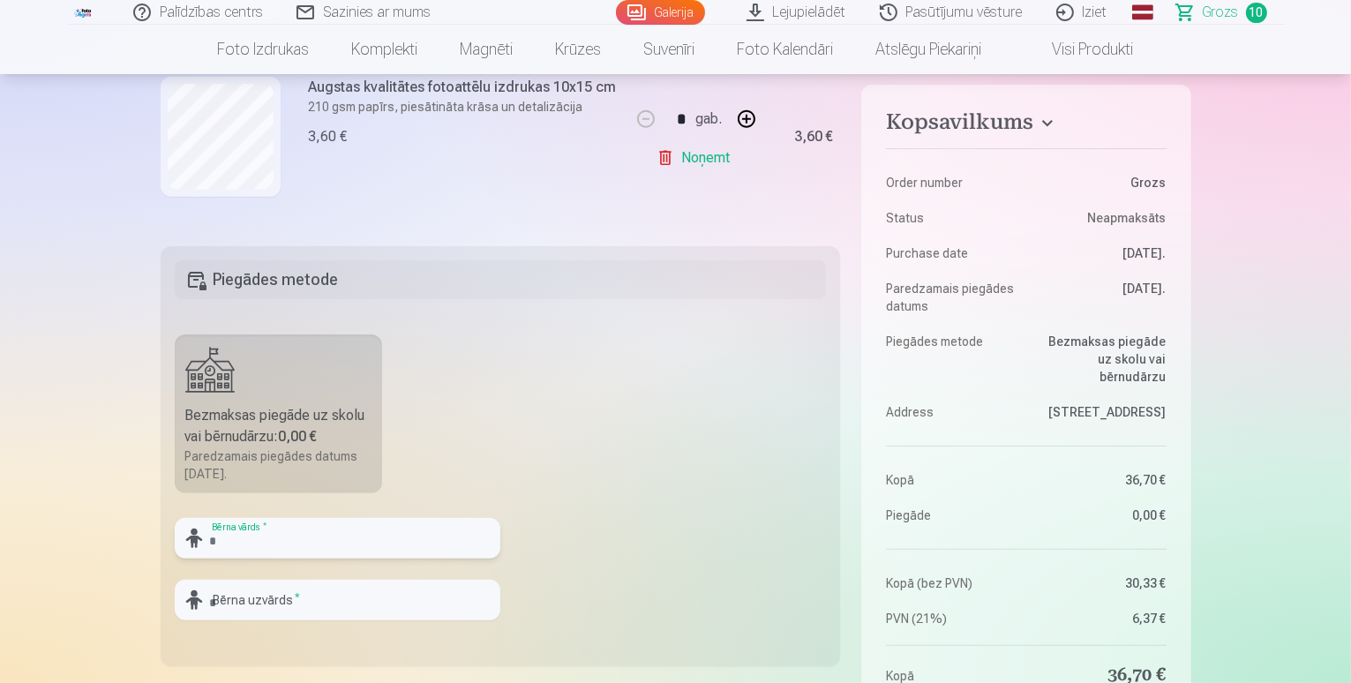
click at [316, 542] on input "text" at bounding box center [338, 538] width 326 height 41
type input "**********"
drag, startPoint x: 315, startPoint y: 595, endPoint x: 318, endPoint y: 610, distance: 15.4
click at [316, 599] on input "text" at bounding box center [338, 600] width 326 height 41
type input "********"
